Goal: Information Seeking & Learning: Learn about a topic

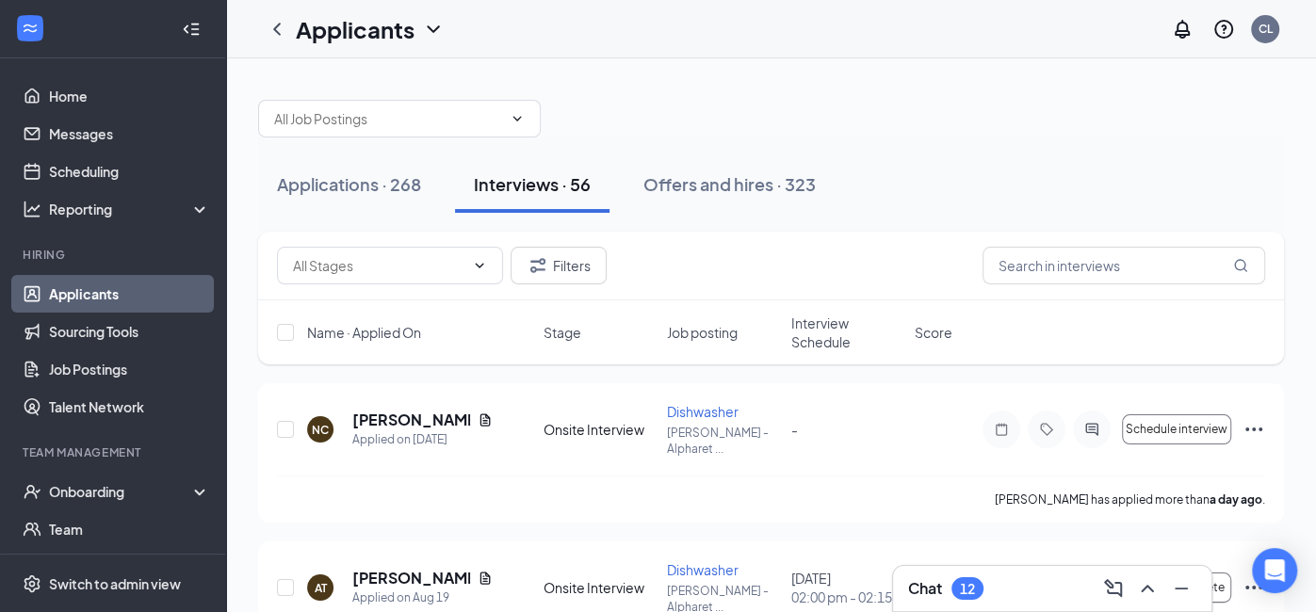
click at [815, 342] on span "Interview Schedule" at bounding box center [847, 333] width 112 height 38
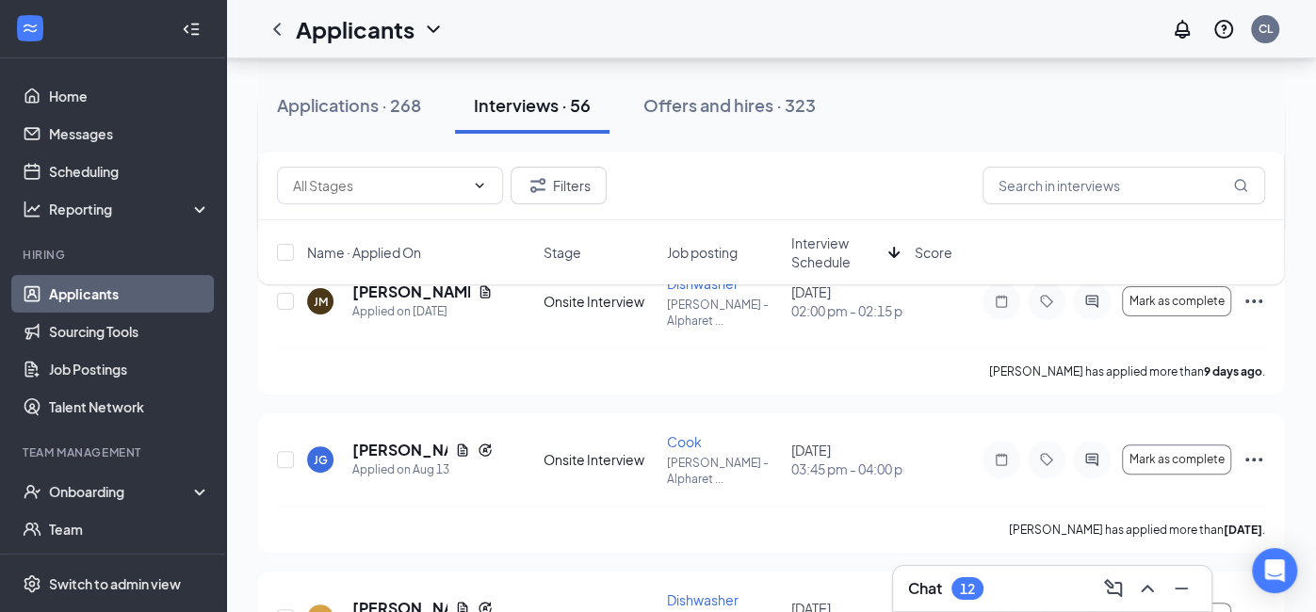
scroll to position [284, 0]
click at [186, 30] on icon "Collapse" at bounding box center [186, 28] width 5 height 8
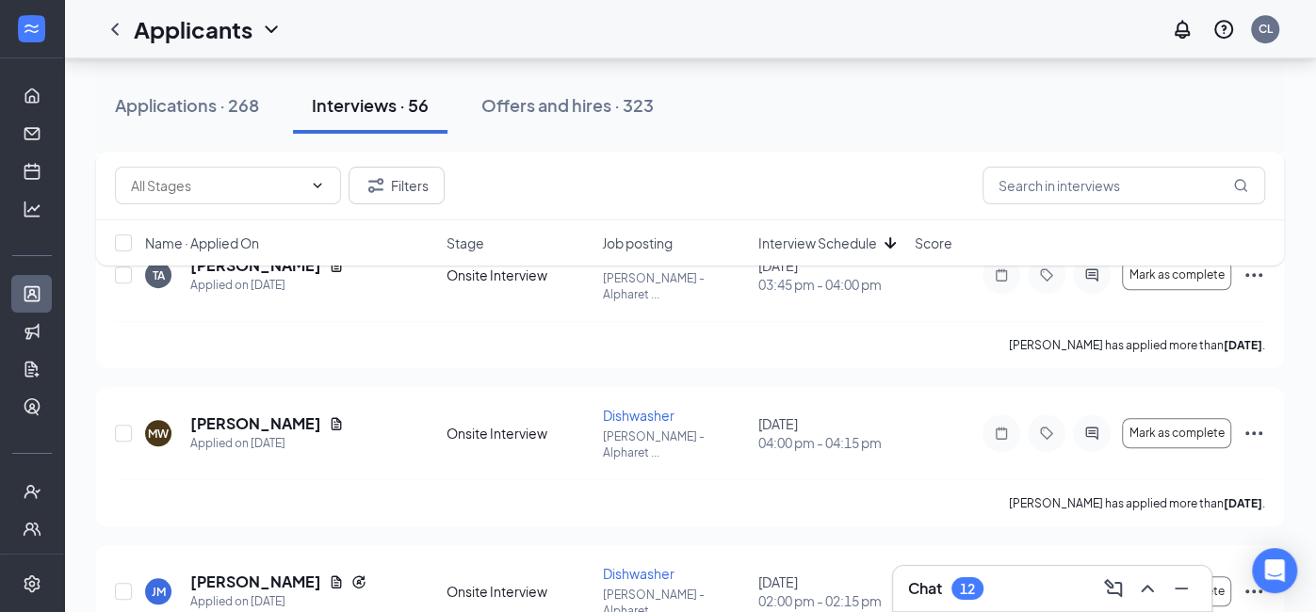
scroll to position [757, 0]
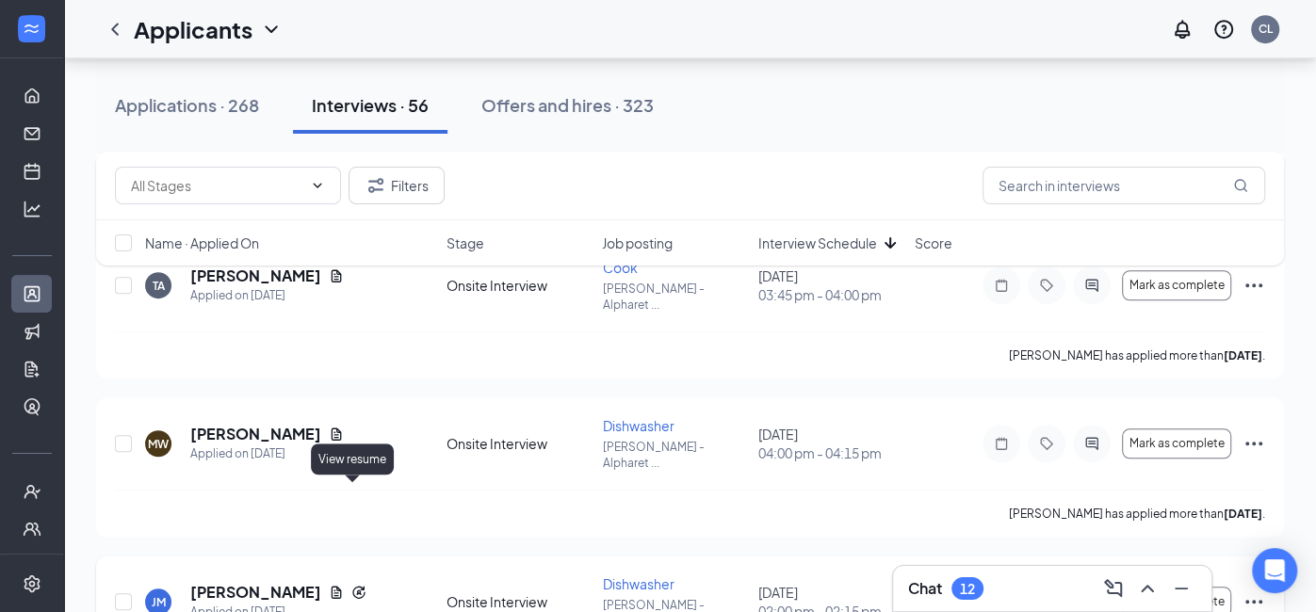
click at [344, 579] on icon "Document" at bounding box center [336, 592] width 15 height 15
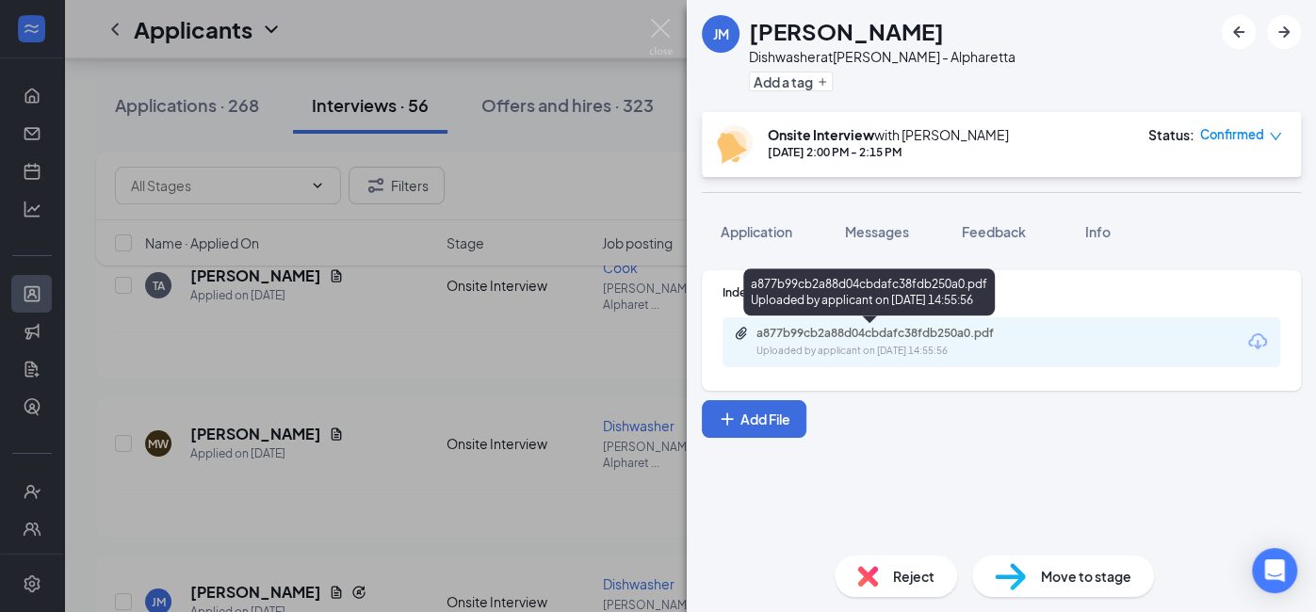
click at [882, 338] on div "a877b99cb2a88d04cbdafc38fdb250a0.pdf" at bounding box center [888, 333] width 264 height 15
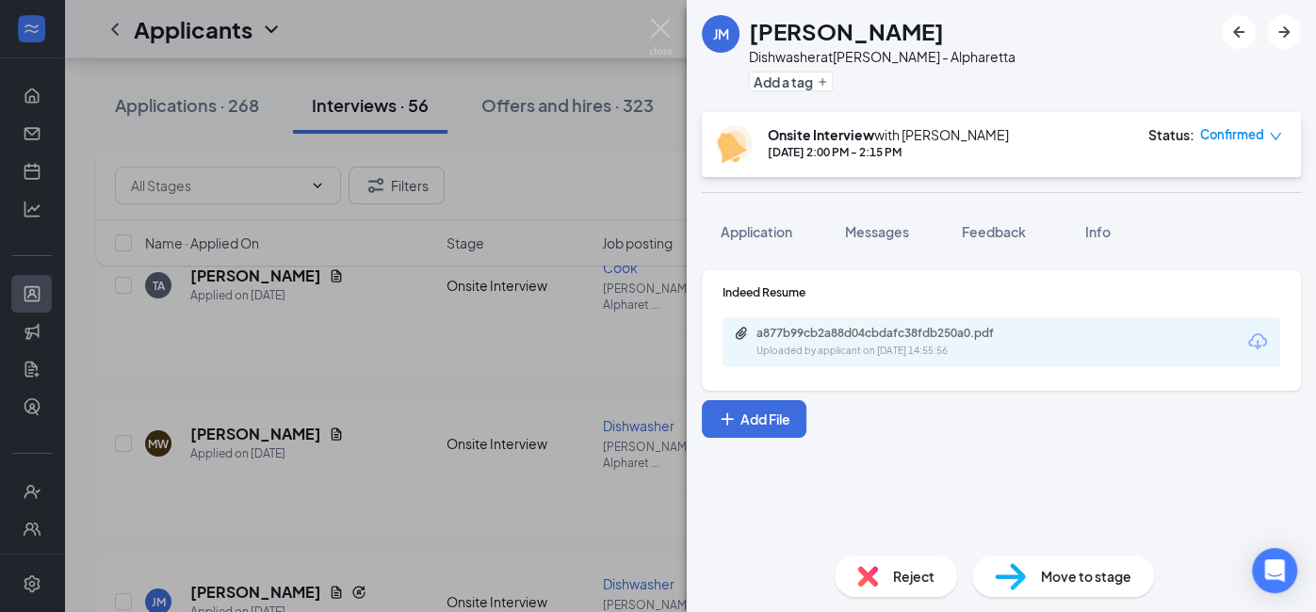
click at [495, 422] on div "[PERSON_NAME] Dishwasher at [PERSON_NAME] - Alpharetta Add a tag Onsite Intervi…" at bounding box center [658, 306] width 1316 height 612
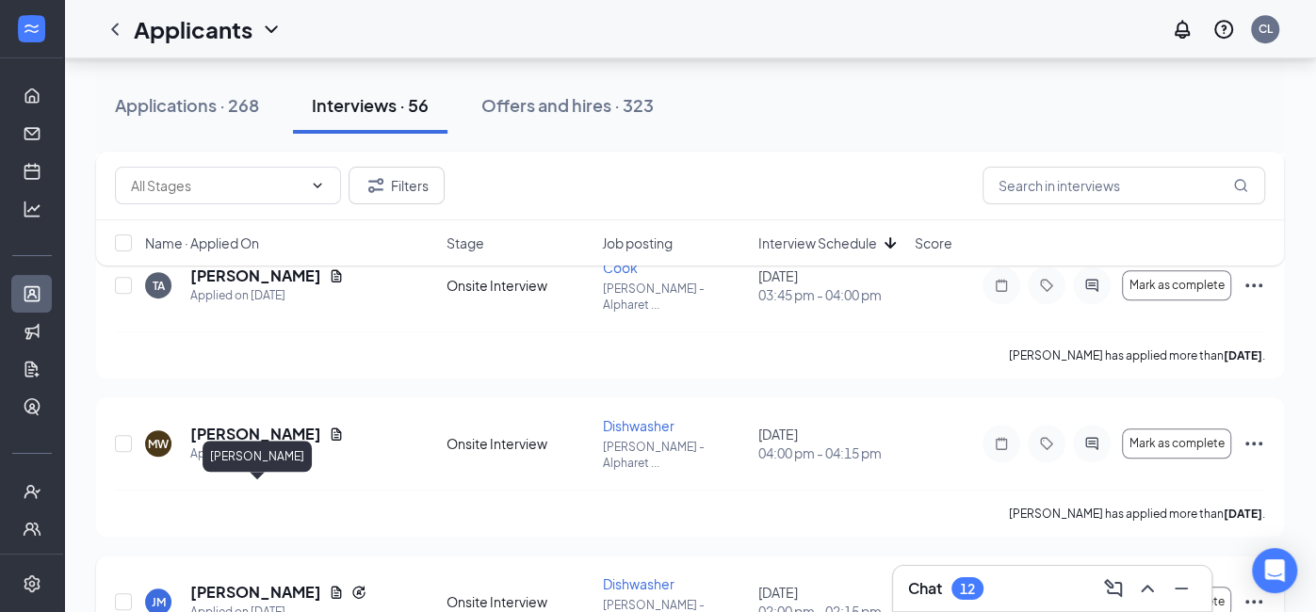
click at [280, 579] on h5 "[PERSON_NAME]" at bounding box center [255, 592] width 131 height 21
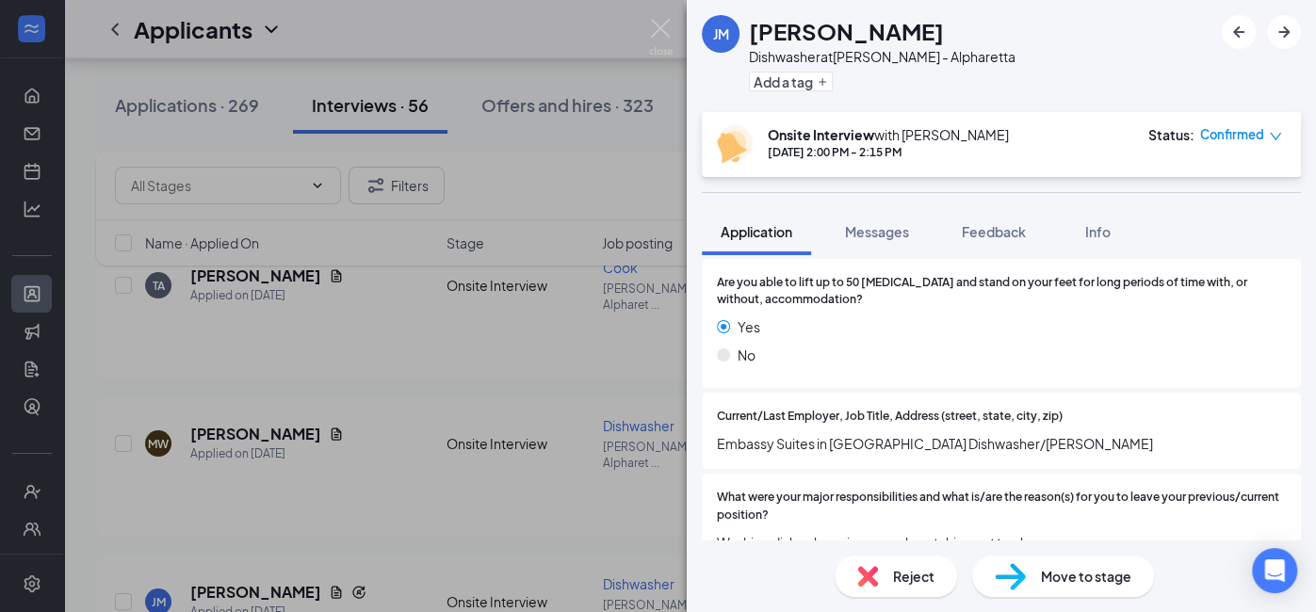
scroll to position [663, 0]
click at [441, 405] on div "[PERSON_NAME] Dishwasher at [PERSON_NAME] - Alpharetta Add a tag Onsite Intervi…" at bounding box center [658, 306] width 1316 height 612
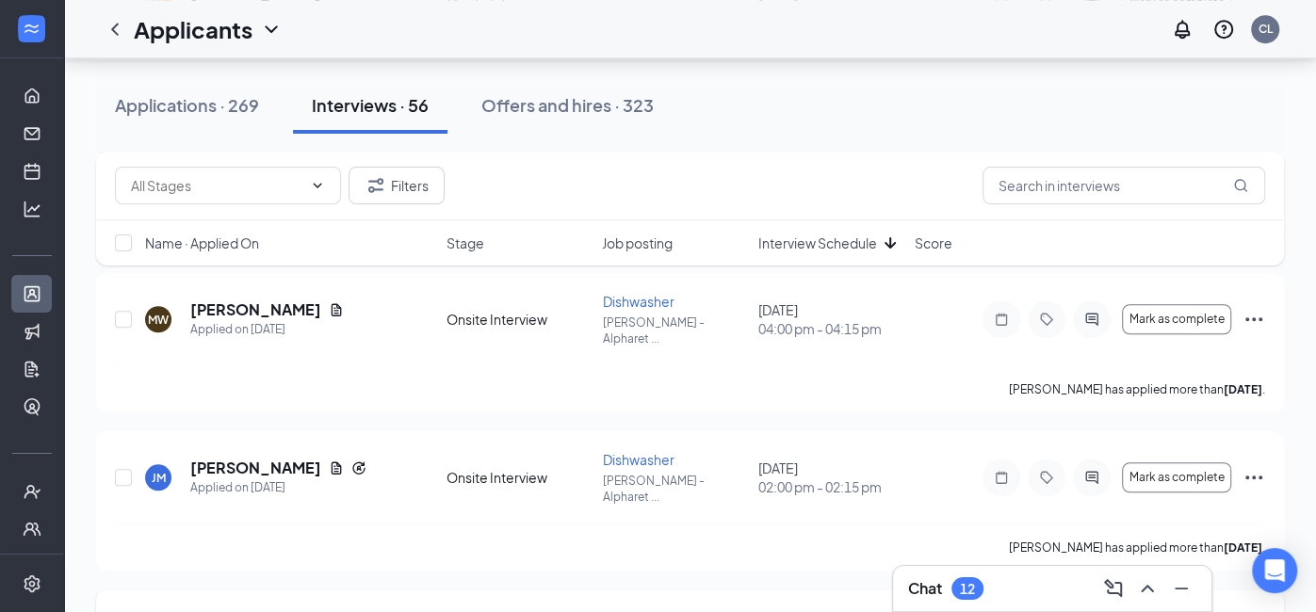
scroll to position [896, 0]
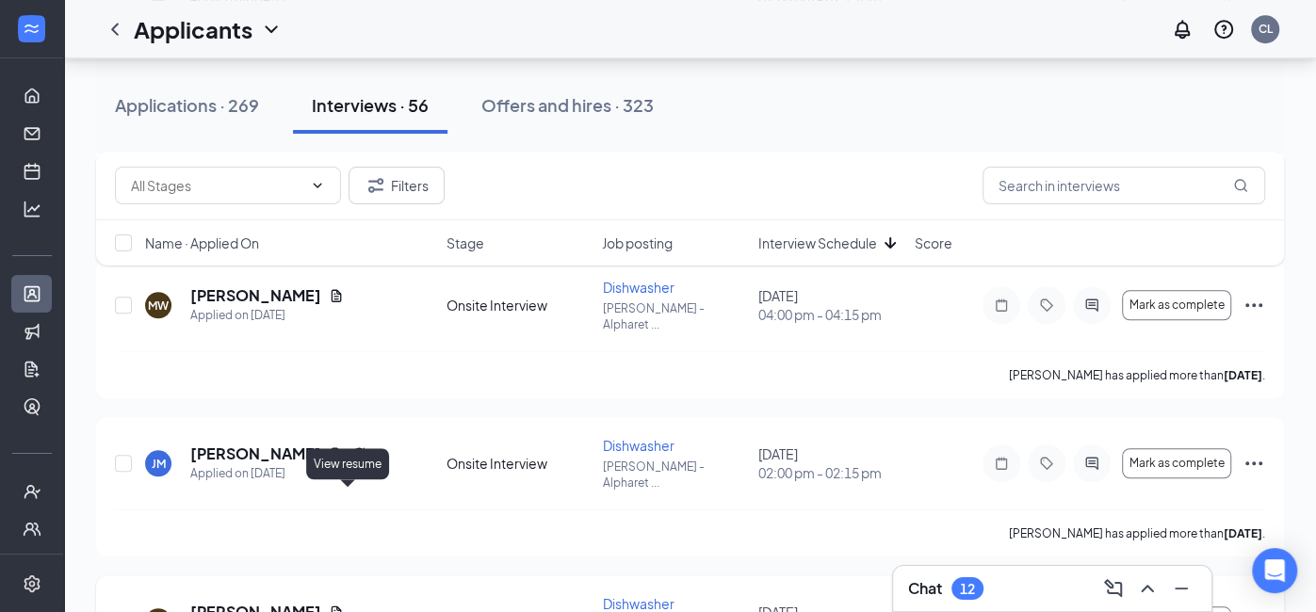
click at [342, 579] on icon "Document" at bounding box center [337, 613] width 10 height 12
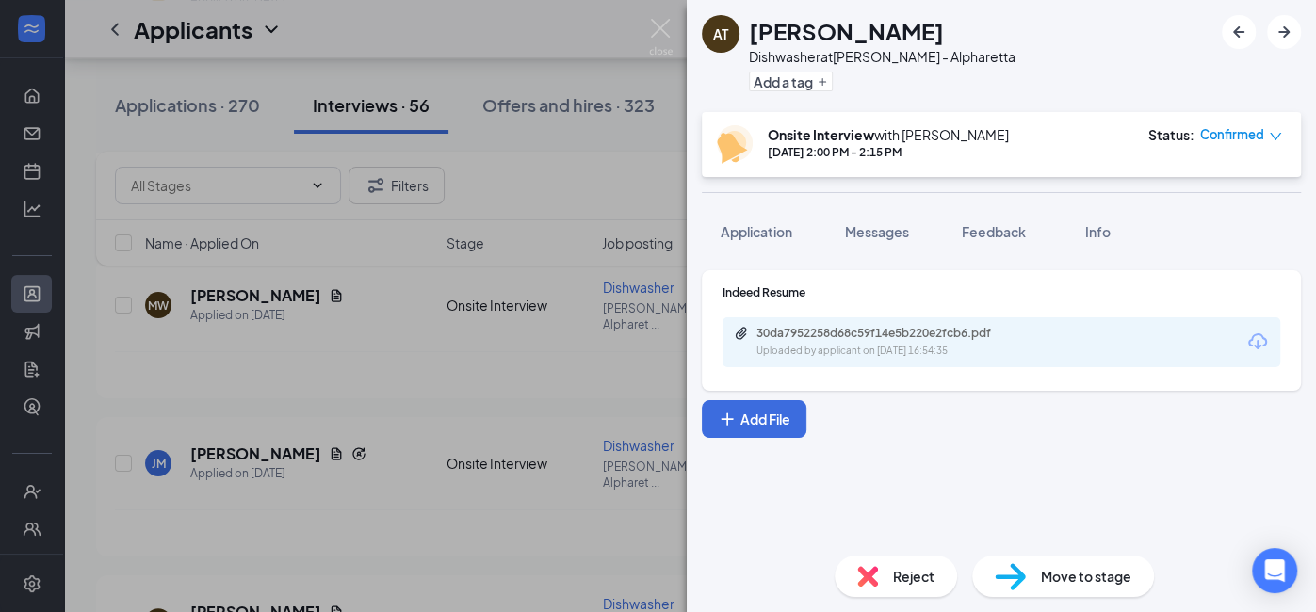
click at [379, 417] on div "AT [PERSON_NAME] Dishwasher at [PERSON_NAME] - Alpharetta Add a tag Onsite Inte…" at bounding box center [658, 306] width 1316 height 612
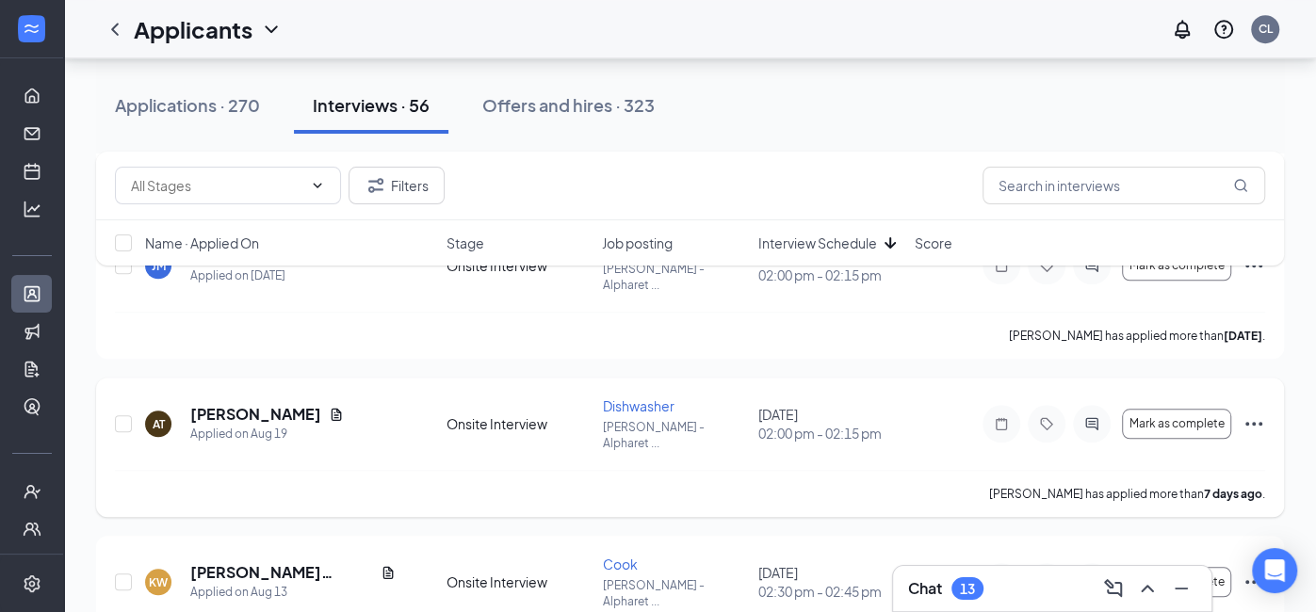
scroll to position [1093, 0]
click at [225, 110] on div "Applications · 270" at bounding box center [187, 105] width 145 height 24
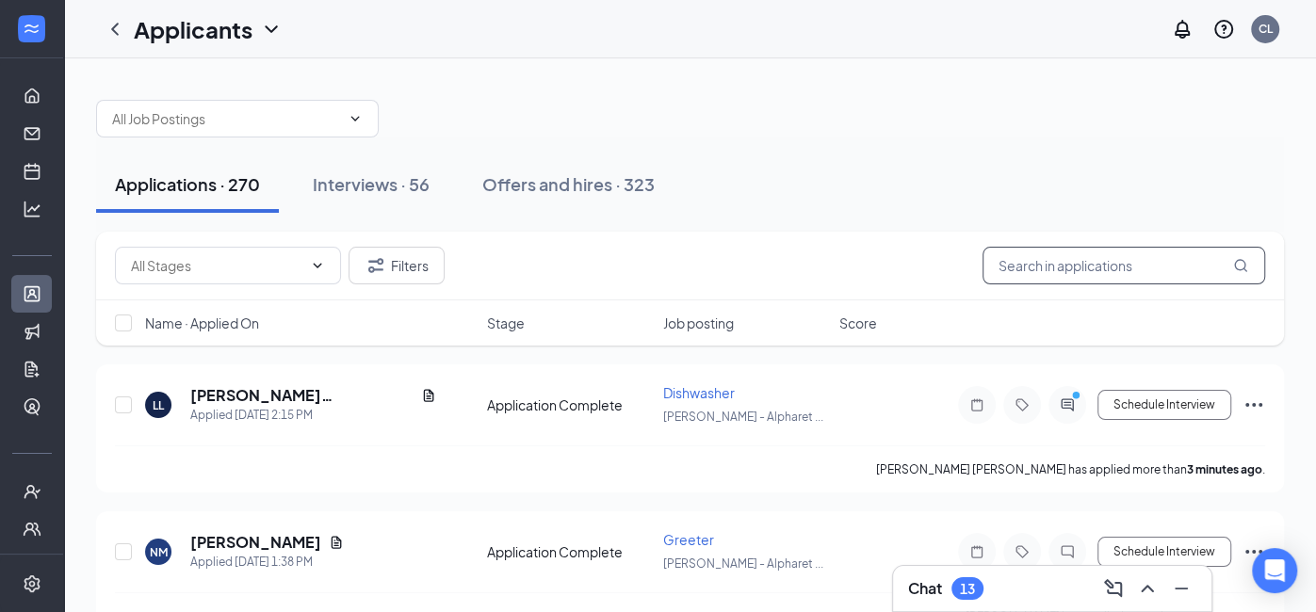
click at [1062, 271] on input "text" at bounding box center [1123, 266] width 283 height 38
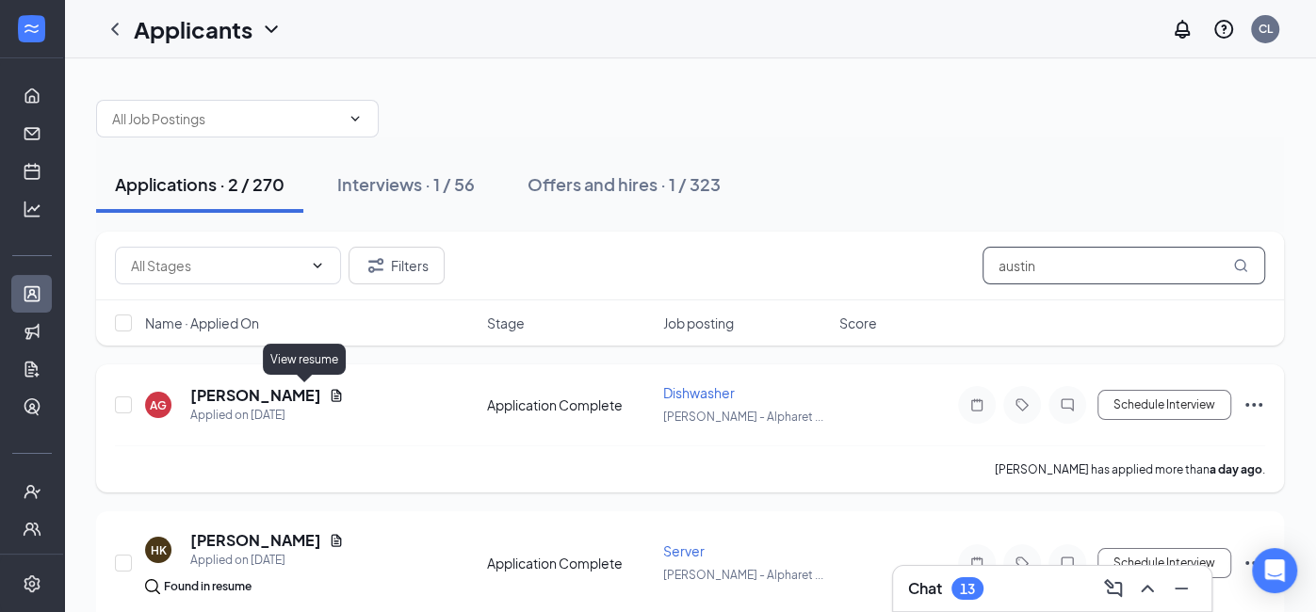
type input "austin"
click at [329, 399] on icon "Document" at bounding box center [336, 395] width 15 height 15
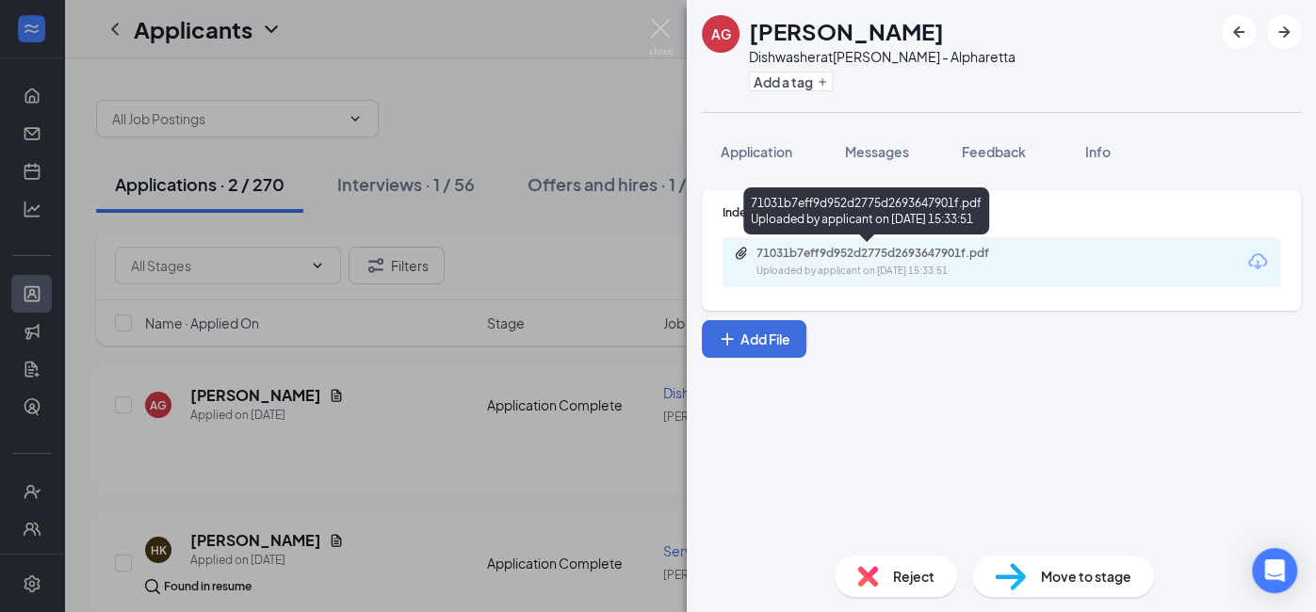
click at [859, 267] on div "Uploaded by applicant on [DATE] 15:33:51" at bounding box center [897, 271] width 283 height 15
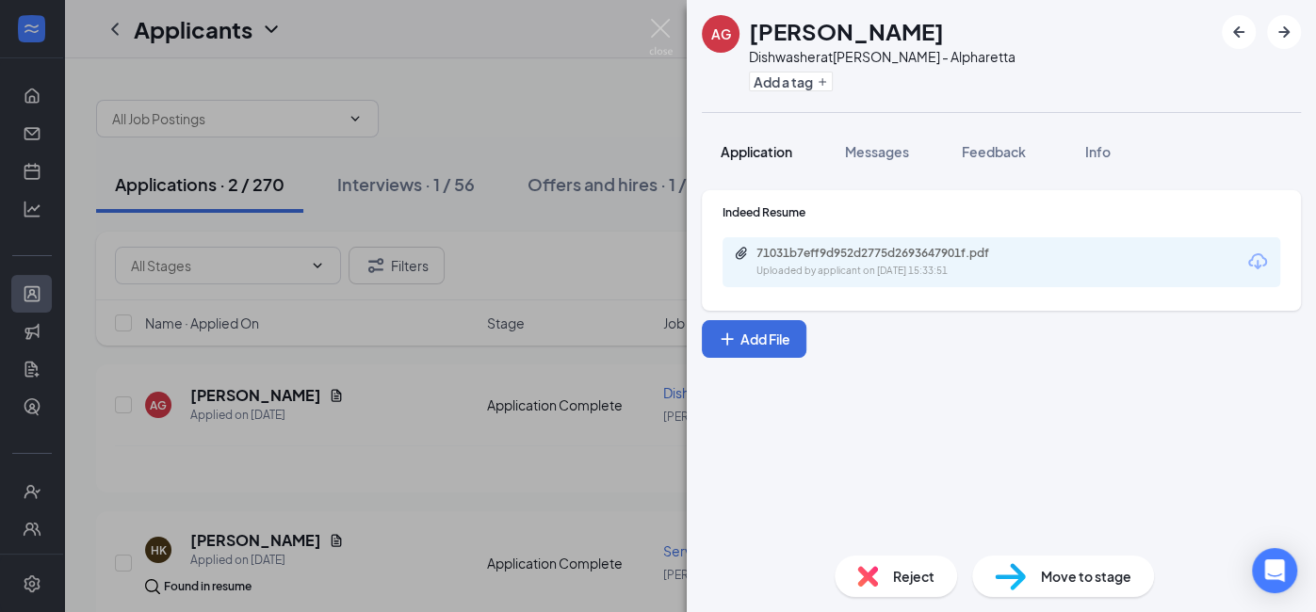
click at [769, 149] on span "Application" at bounding box center [757, 151] width 72 height 17
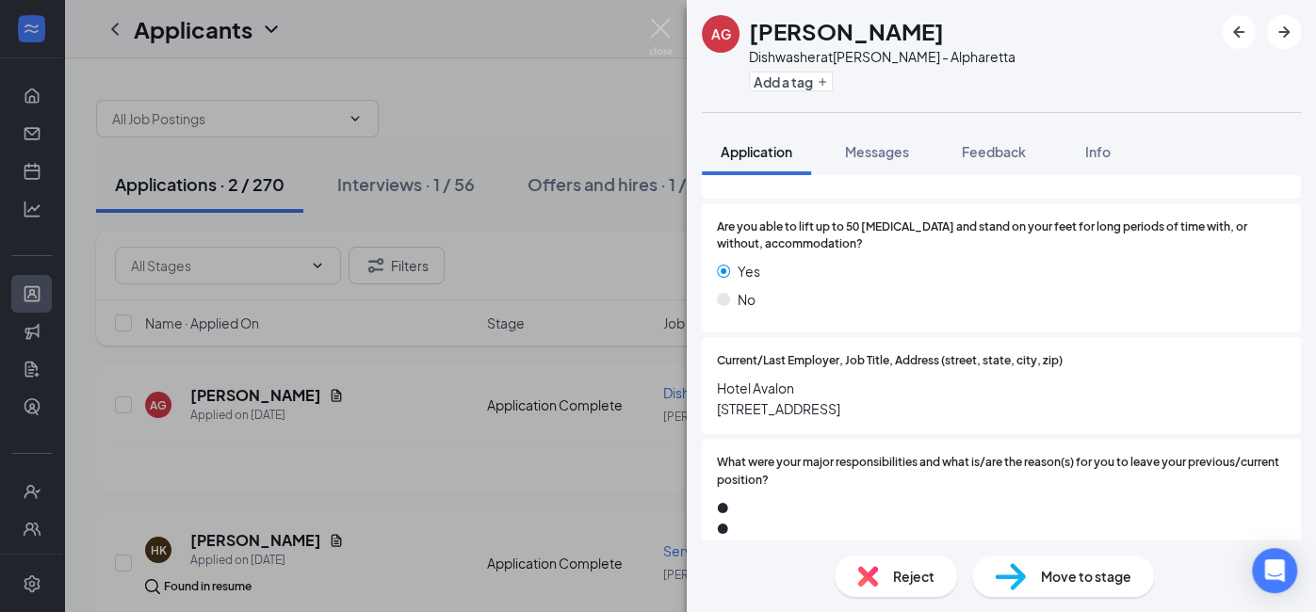
scroll to position [467, 0]
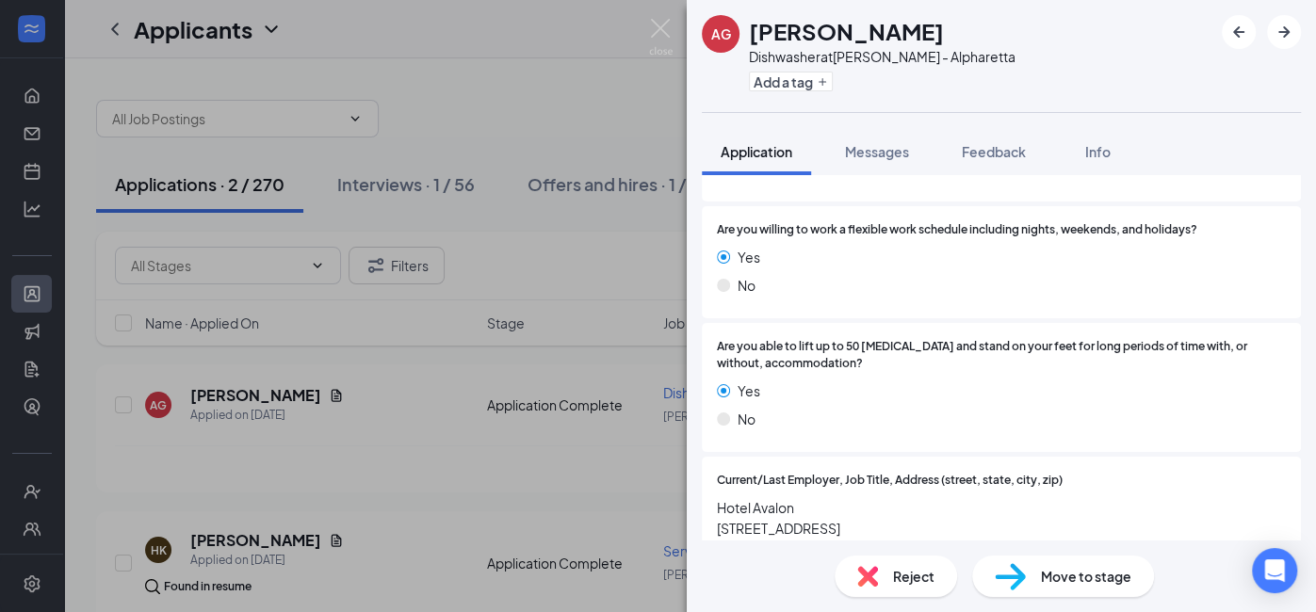
click at [542, 440] on div "AG [PERSON_NAME] Dishwasher at [PERSON_NAME] - Alpharetta Add a tag Application…" at bounding box center [658, 306] width 1316 height 612
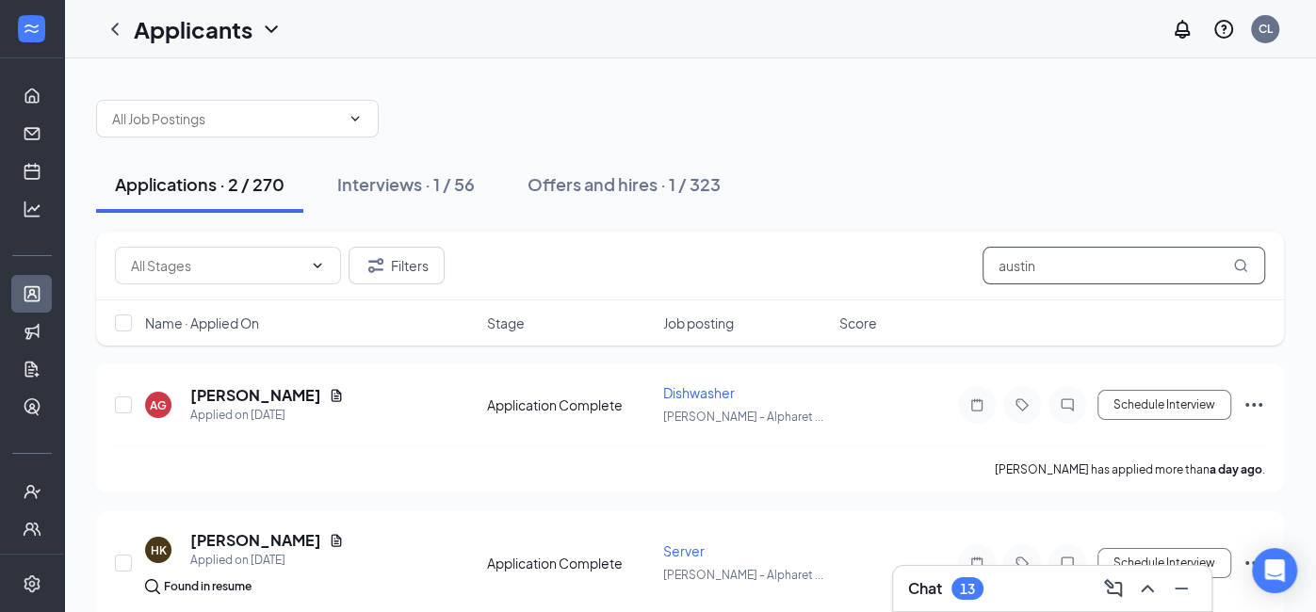
click at [1076, 259] on input "austin" at bounding box center [1123, 266] width 283 height 38
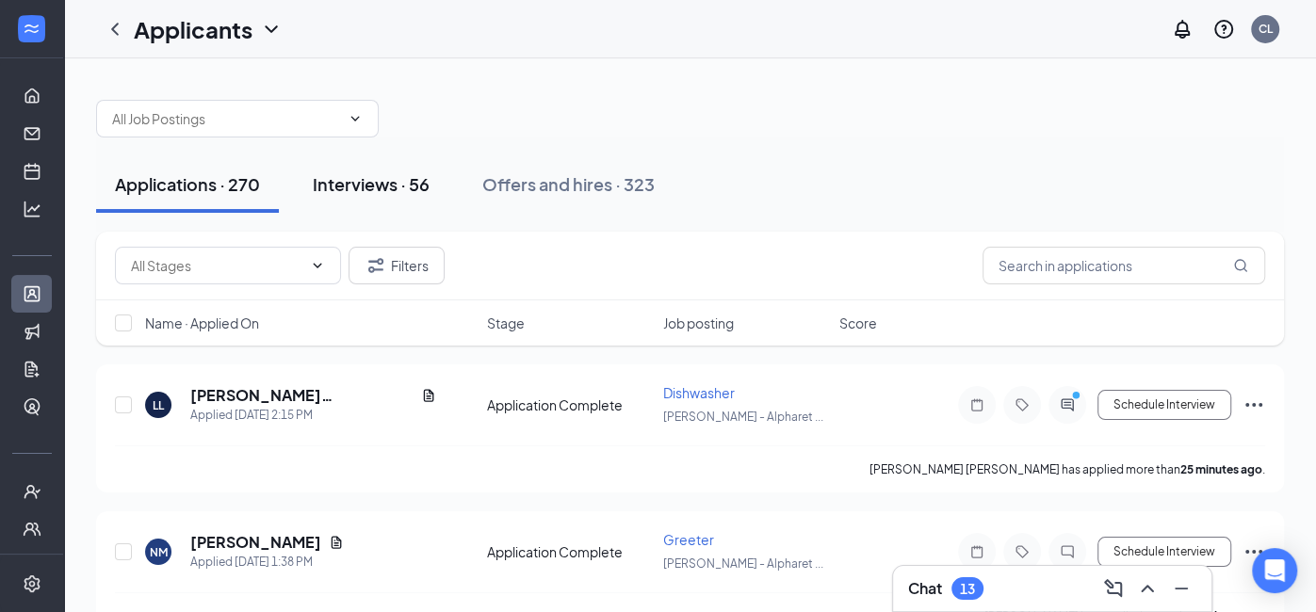
click at [392, 194] on div "Interviews · 56" at bounding box center [371, 184] width 117 height 24
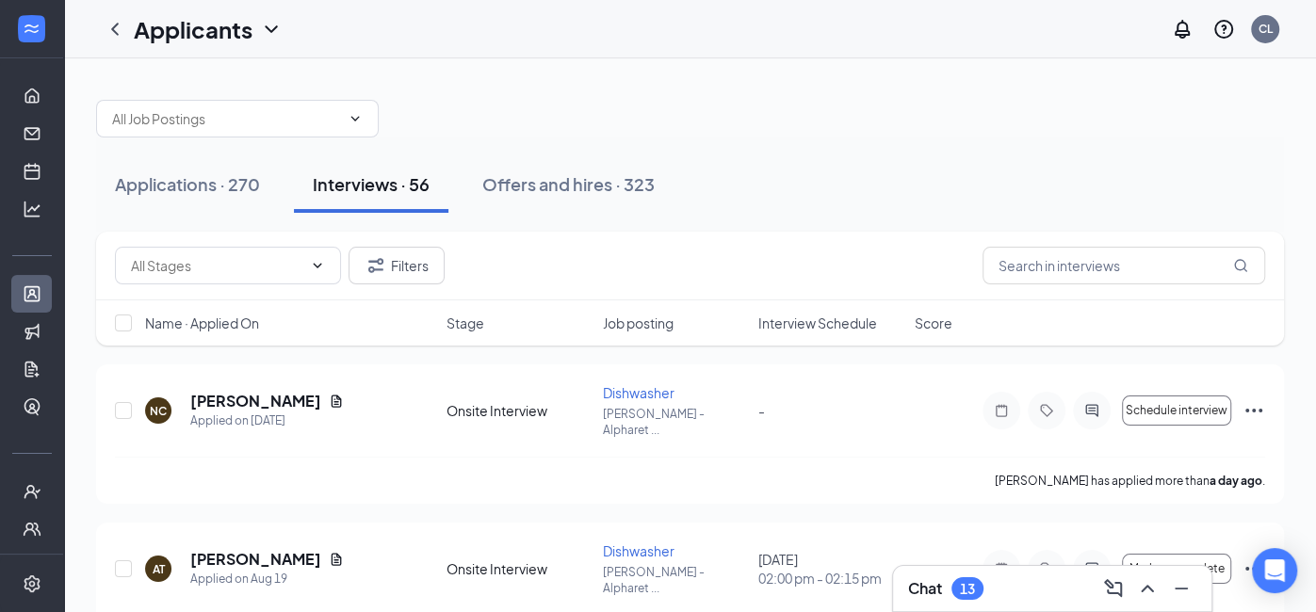
click at [829, 329] on span "Interview Schedule" at bounding box center [817, 323] width 119 height 19
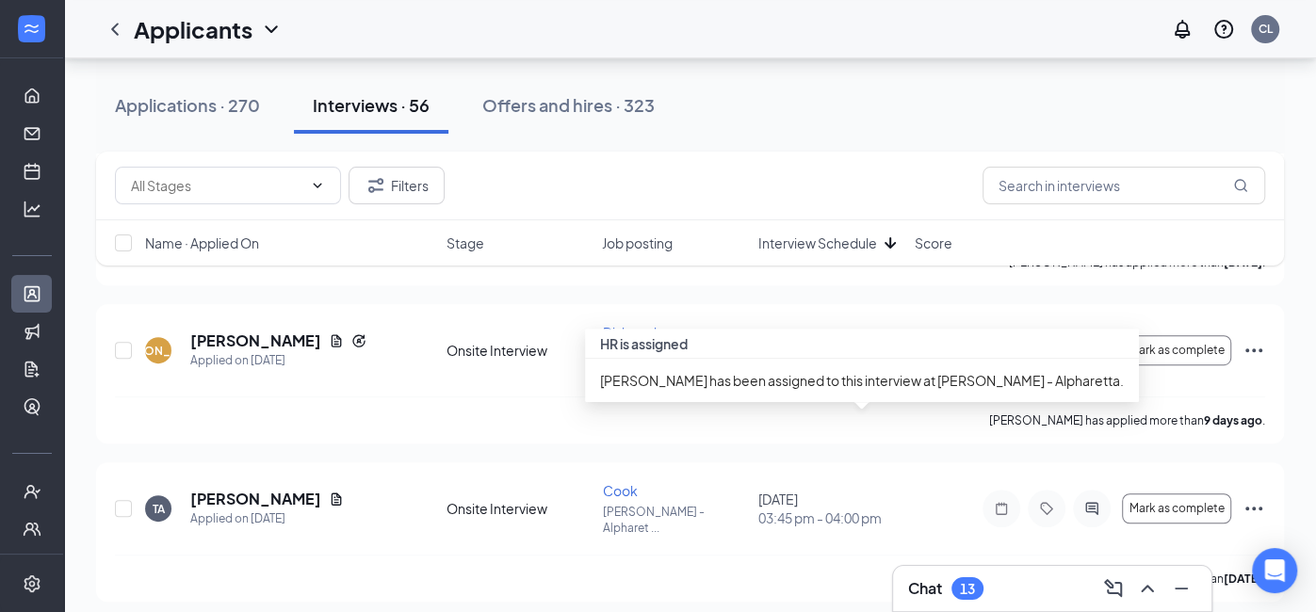
scroll to position [535, 0]
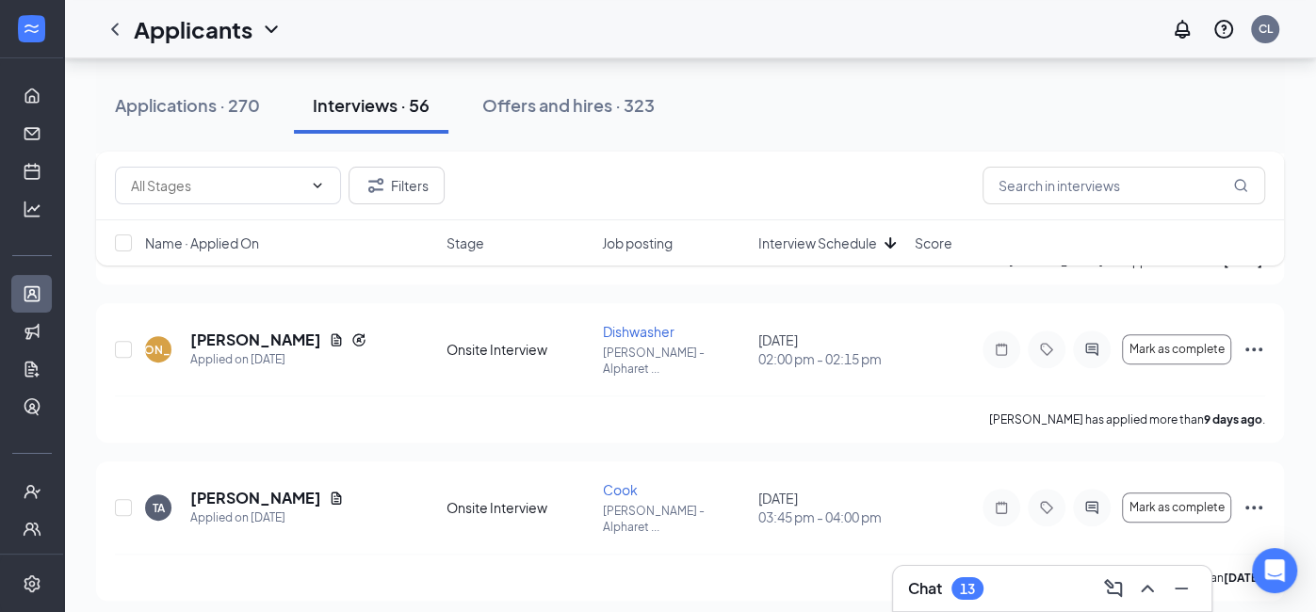
click at [797, 155] on div "Filters" at bounding box center [690, 186] width 1188 height 69
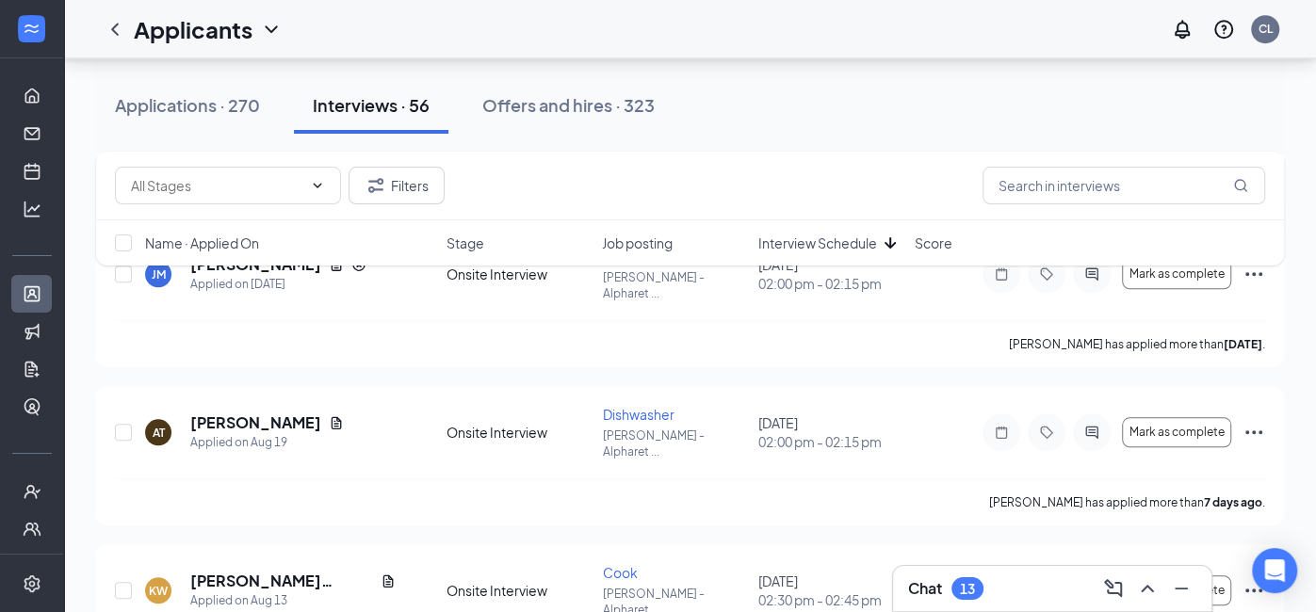
scroll to position [1089, 0]
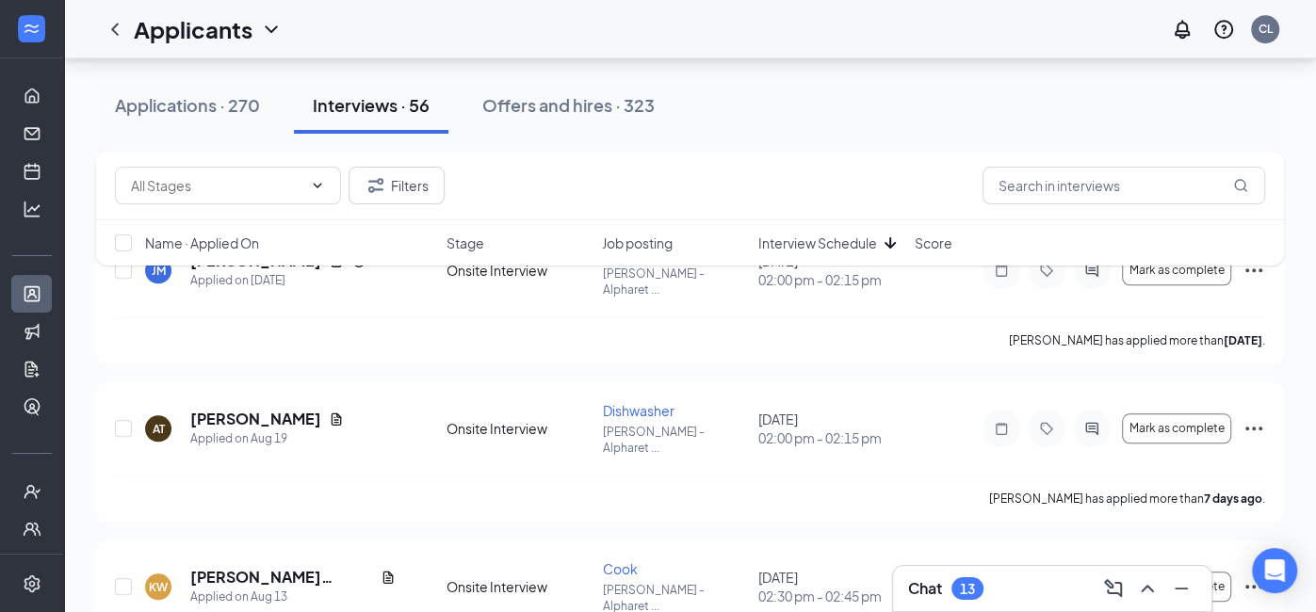
click at [675, 170] on div "Filters" at bounding box center [690, 186] width 1150 height 38
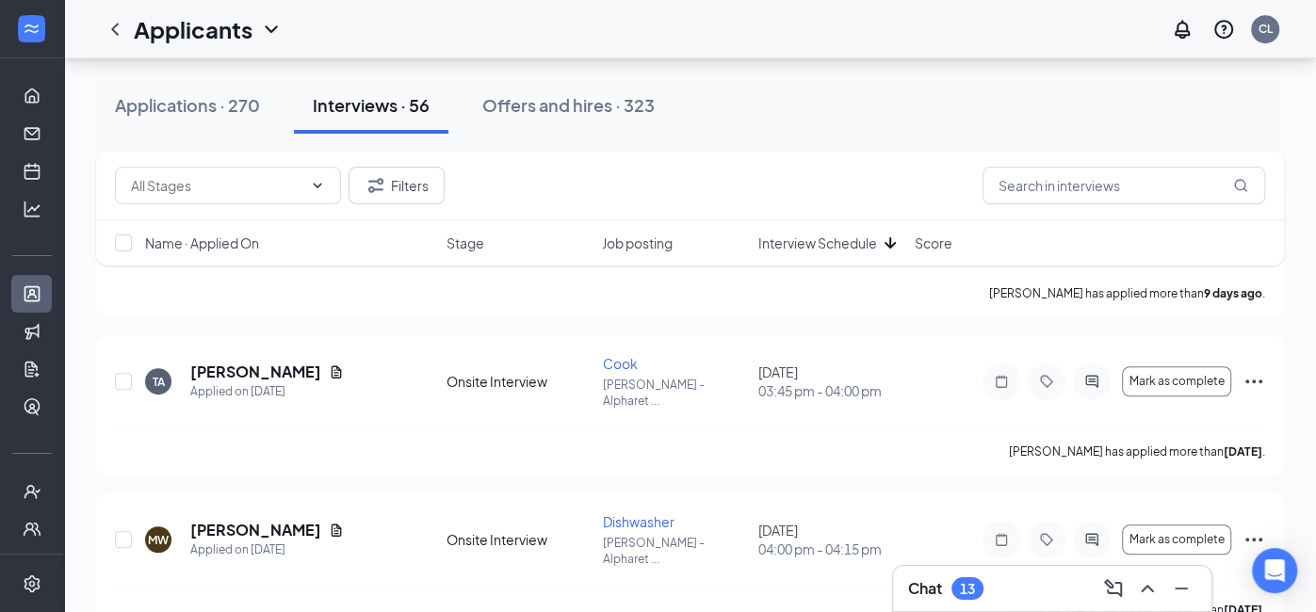
scroll to position [662, 0]
click at [329, 522] on icon "Document" at bounding box center [336, 529] width 15 height 15
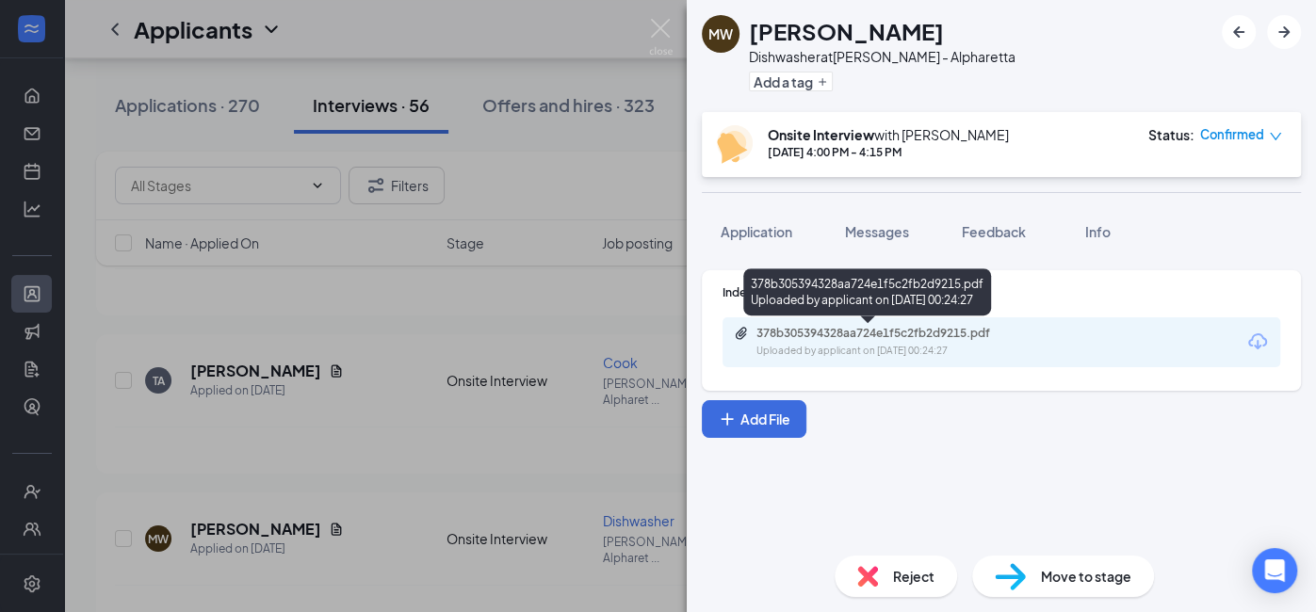
click at [899, 349] on div "Uploaded by applicant on [DATE] 00:24:27" at bounding box center [897, 351] width 283 height 15
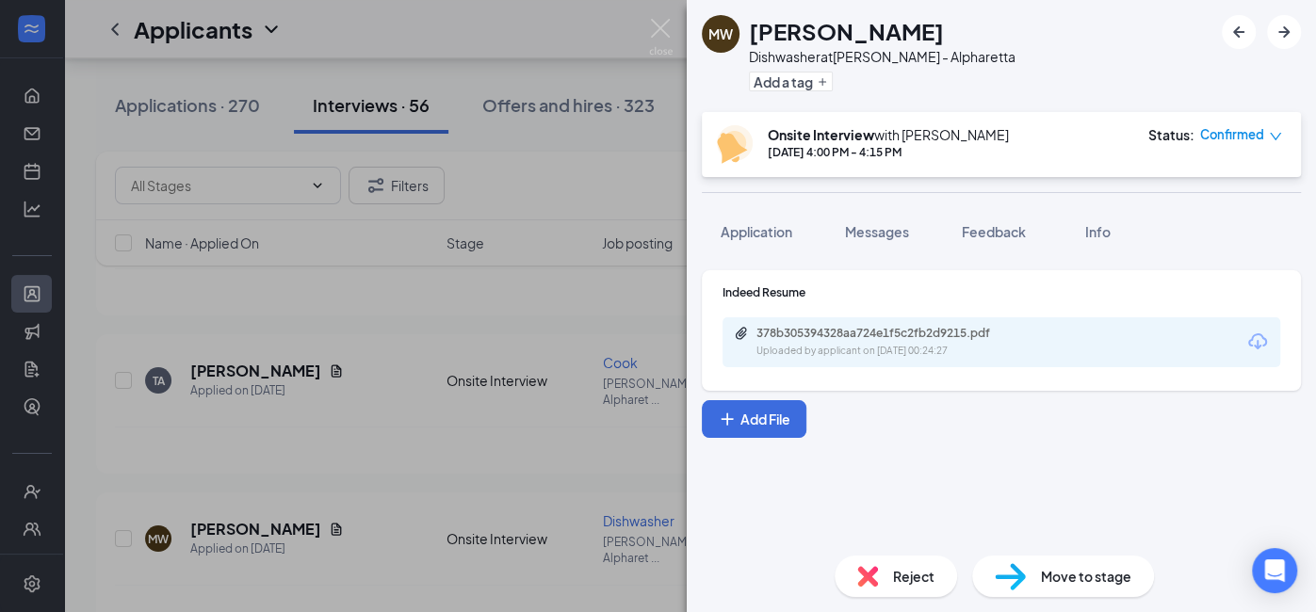
click at [442, 331] on div "MW [PERSON_NAME] Dishwasher at [PERSON_NAME] - Alpharetta Add a tag Onsite Inte…" at bounding box center [658, 306] width 1316 height 612
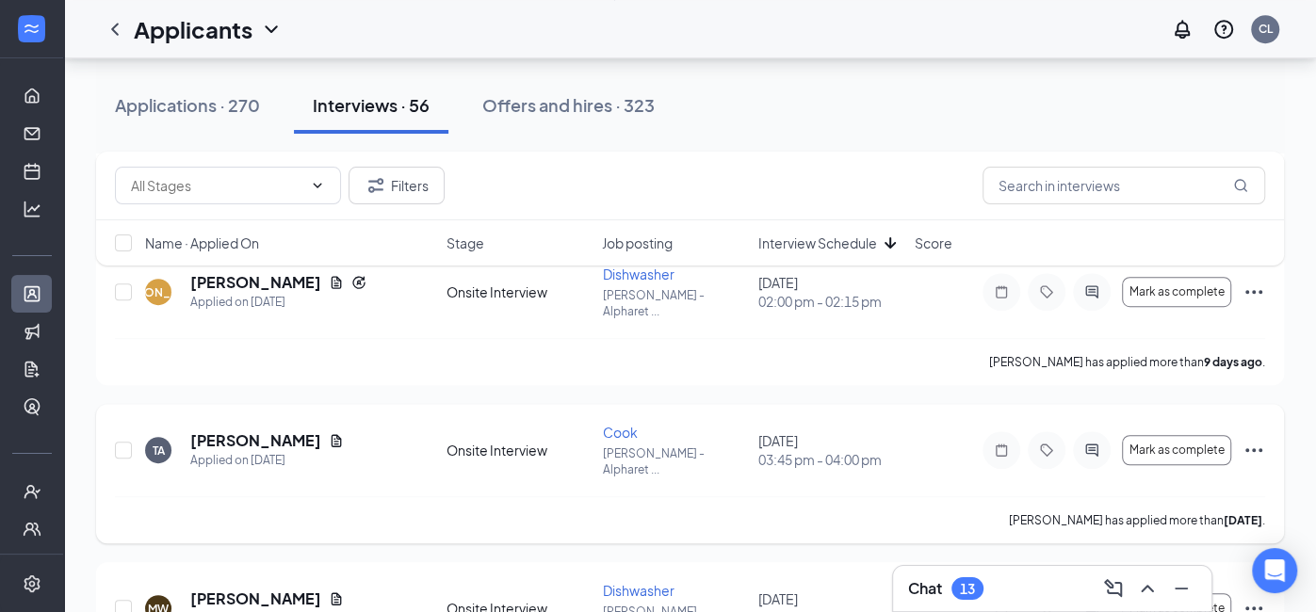
scroll to position [587, 0]
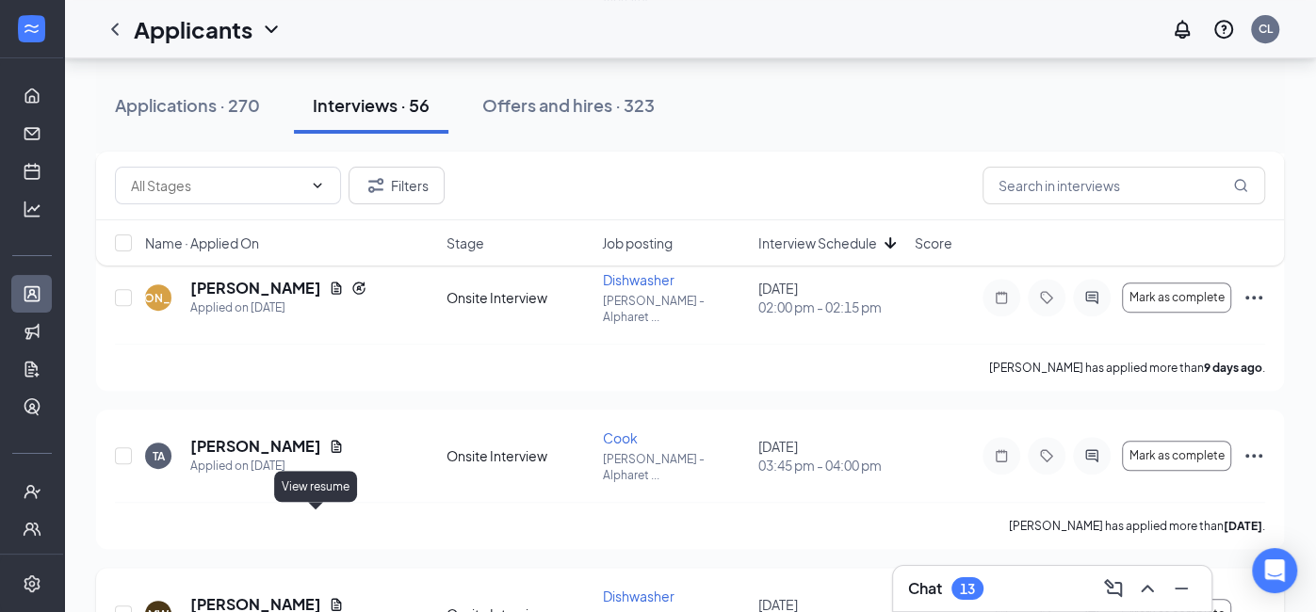
click at [329, 579] on icon "Document" at bounding box center [336, 604] width 15 height 15
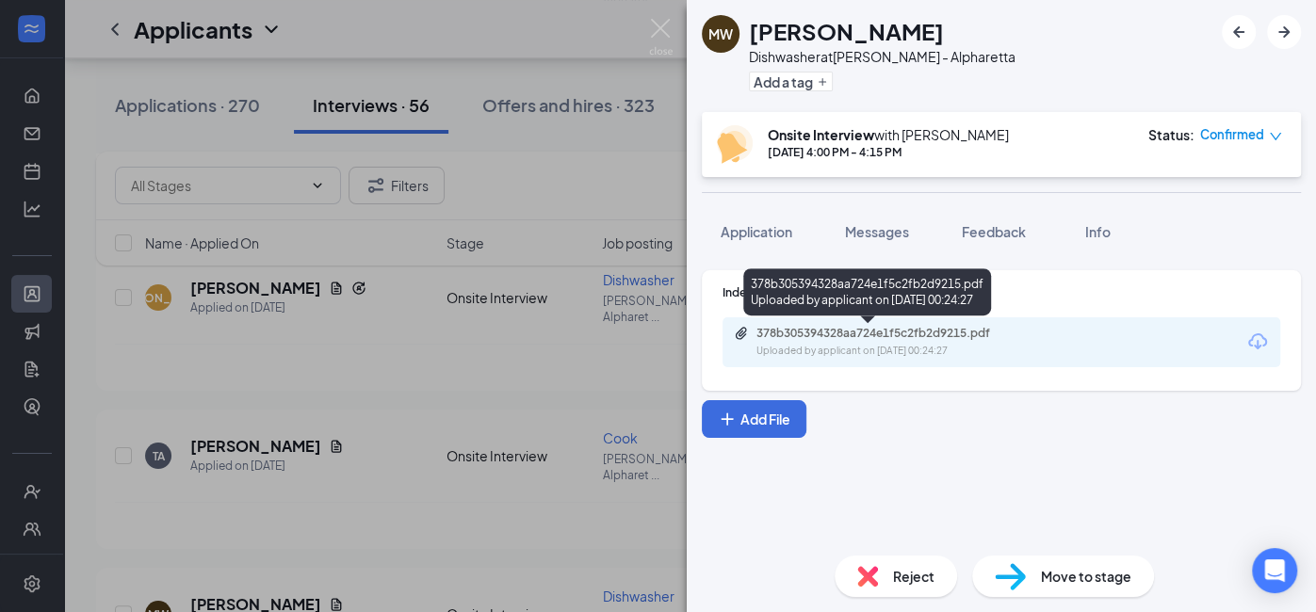
click at [801, 335] on div "378b305394328aa724e1f5c2fb2d9215.pdf" at bounding box center [888, 333] width 264 height 15
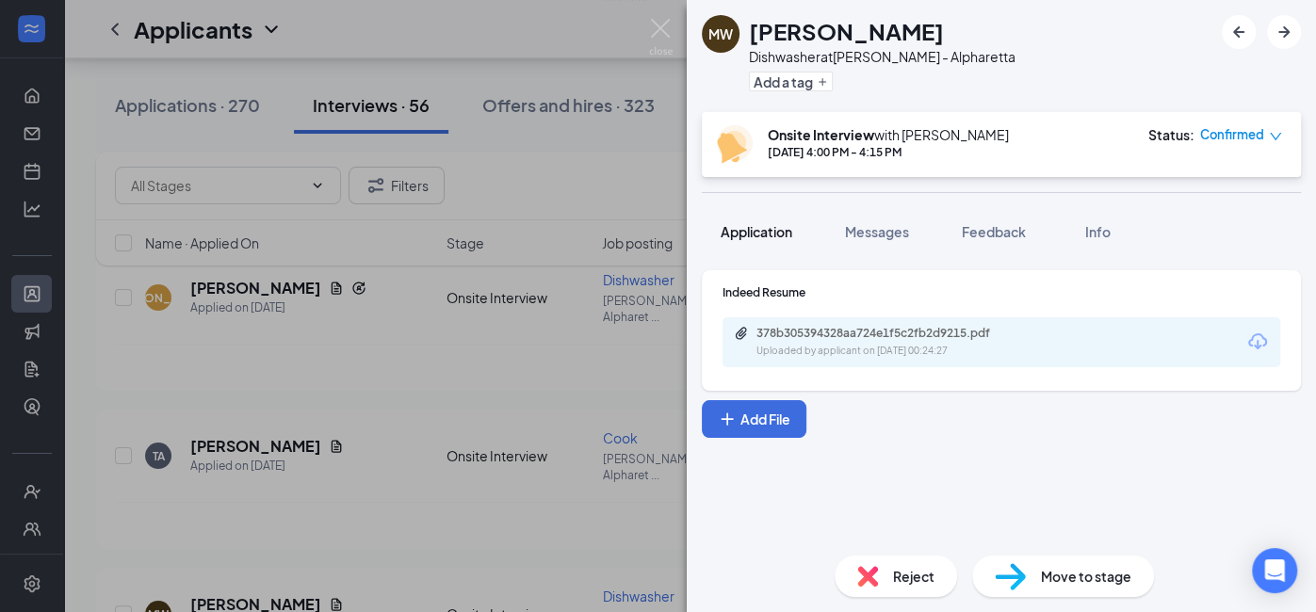
click at [736, 230] on span "Application" at bounding box center [757, 231] width 72 height 17
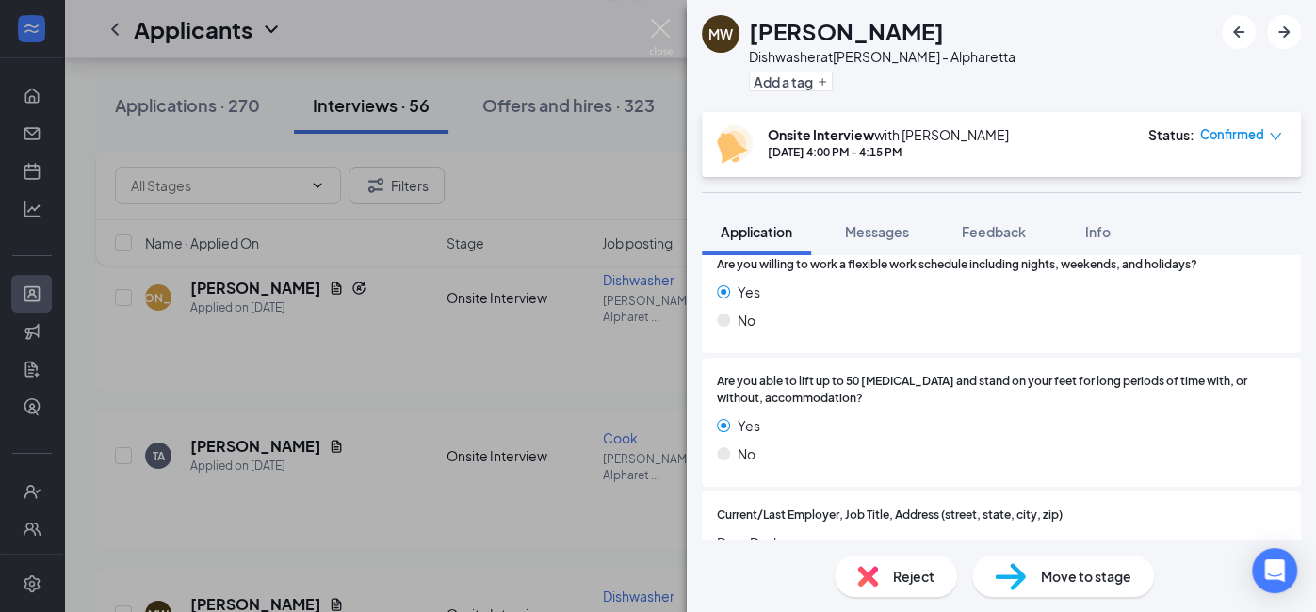
scroll to position [526, 0]
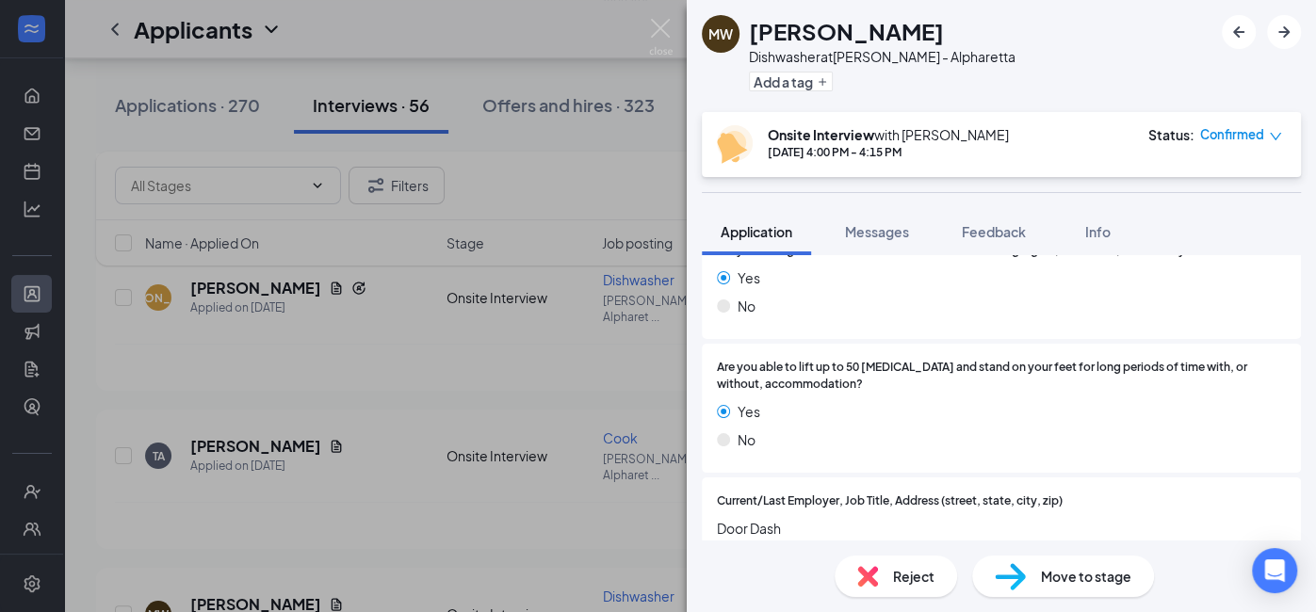
click at [591, 445] on div "MW [PERSON_NAME] Dishwasher at [PERSON_NAME] - Alpharetta Add a tag Onsite Inte…" at bounding box center [658, 306] width 1316 height 612
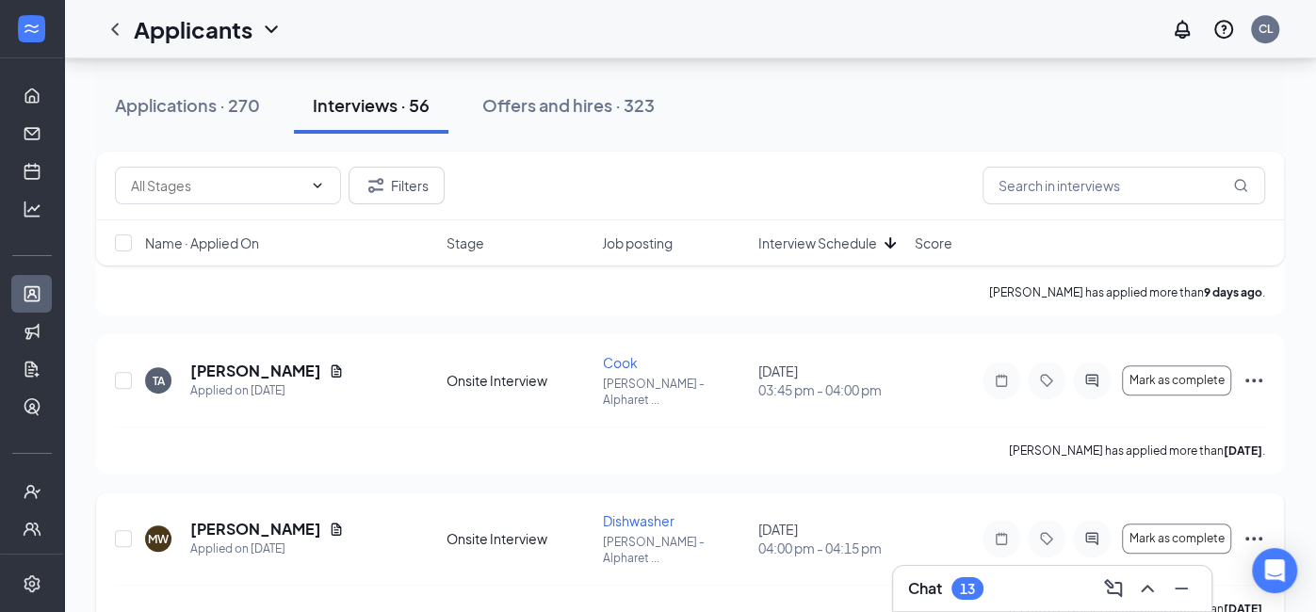
scroll to position [661, 0]
